Goal: Information Seeking & Learning: Check status

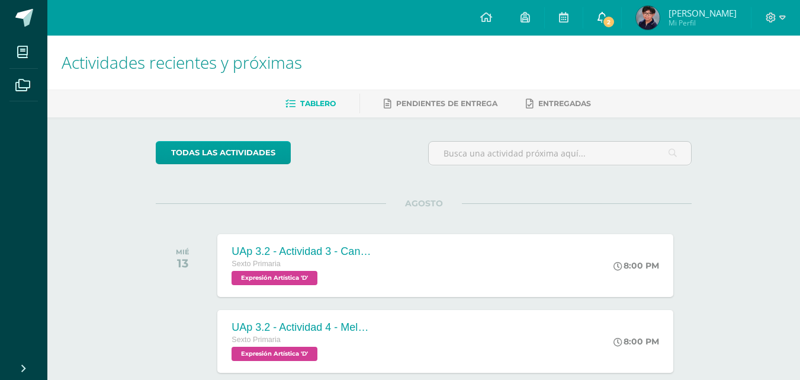
click at [621, 8] on link "2" at bounding box center [602, 18] width 38 height 36
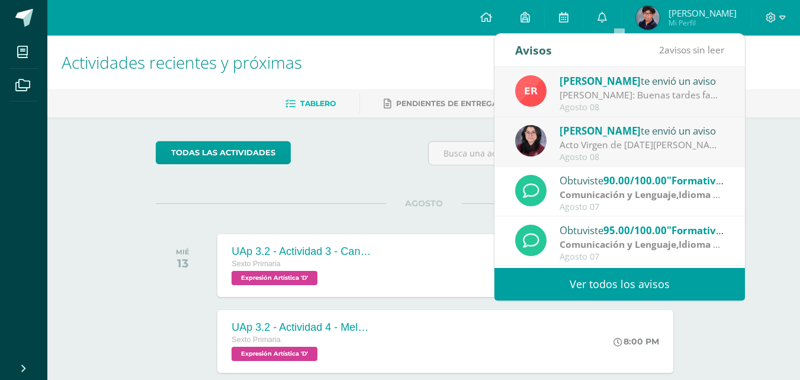
click at [629, 277] on link "Ver todos los avisos" at bounding box center [620, 284] width 251 height 33
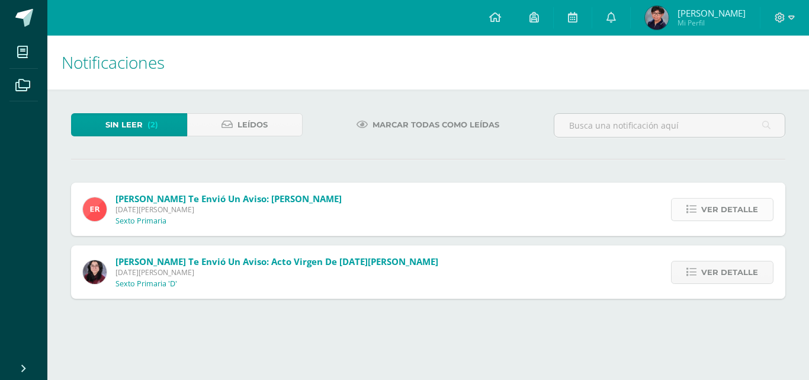
click at [756, 212] on span "Ver detalle" at bounding box center [729, 209] width 57 height 22
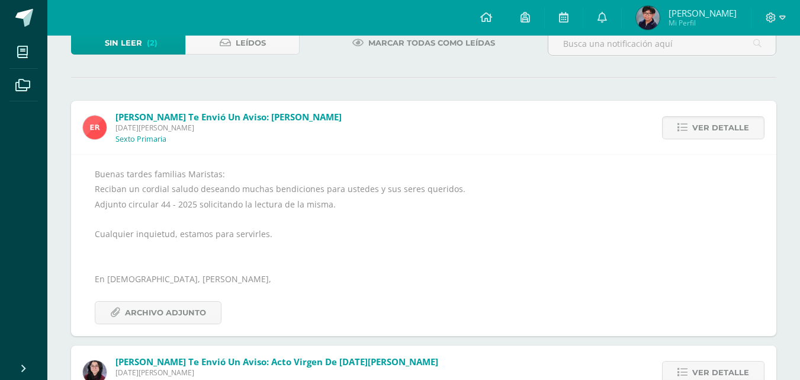
scroll to position [124, 0]
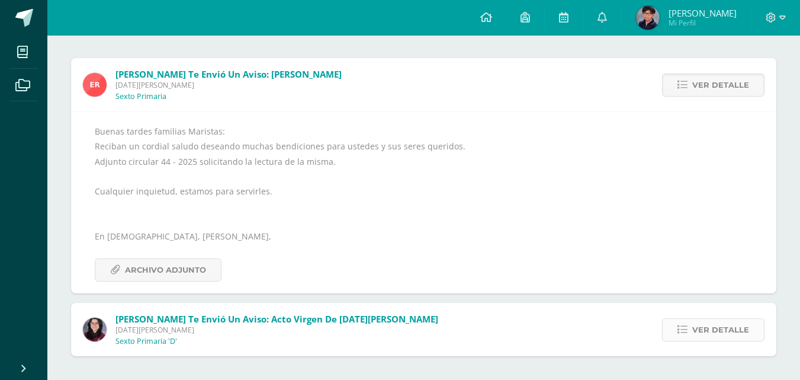
click at [744, 330] on span "Ver detalle" at bounding box center [720, 330] width 57 height 22
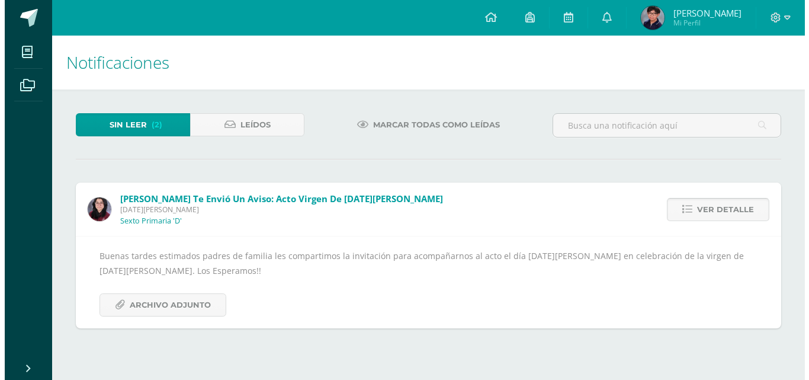
scroll to position [0, 0]
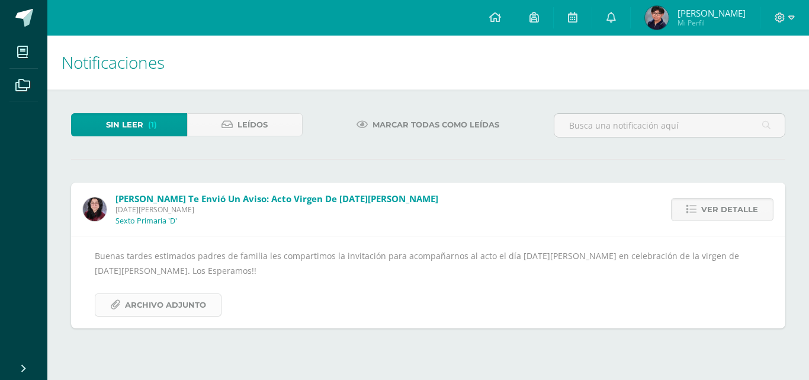
click at [156, 309] on span "Archivo Adjunto" at bounding box center [165, 305] width 81 height 22
